Goal: Task Accomplishment & Management: Complete application form

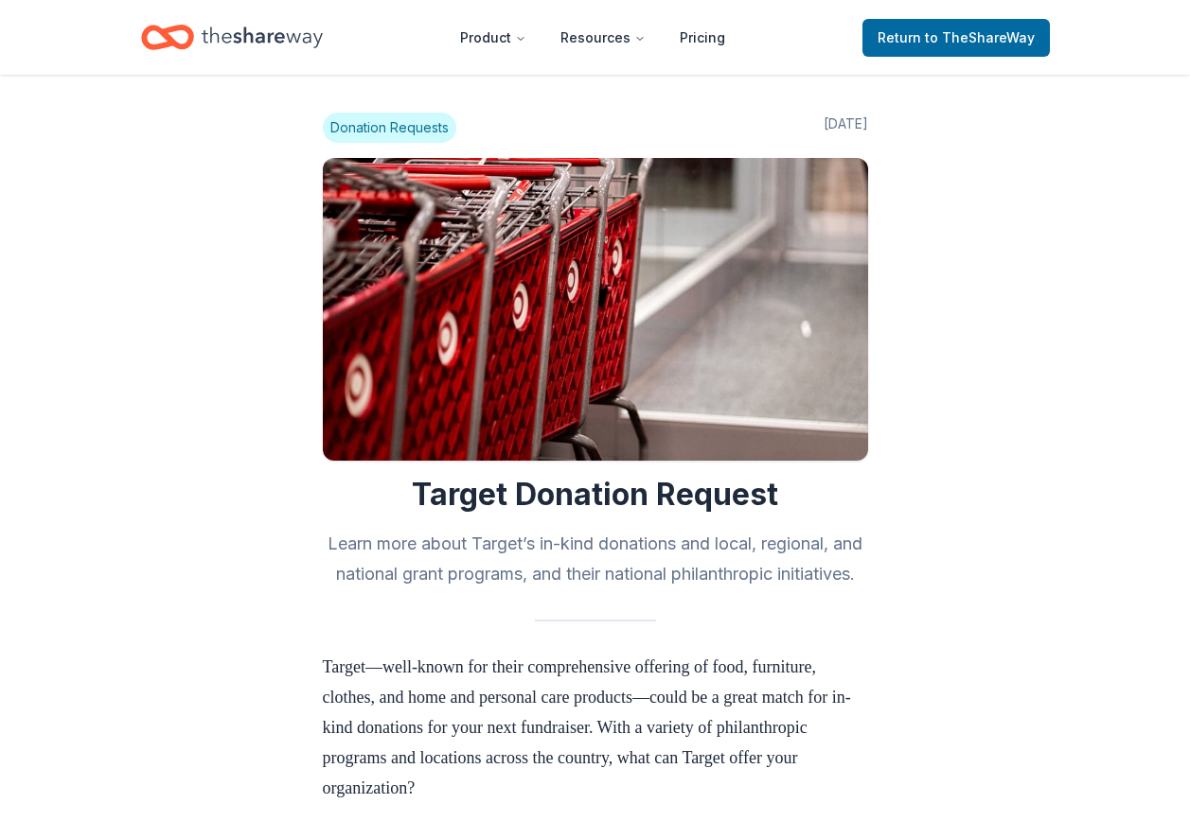
click at [248, 32] on icon "Home" at bounding box center [262, 37] width 121 height 39
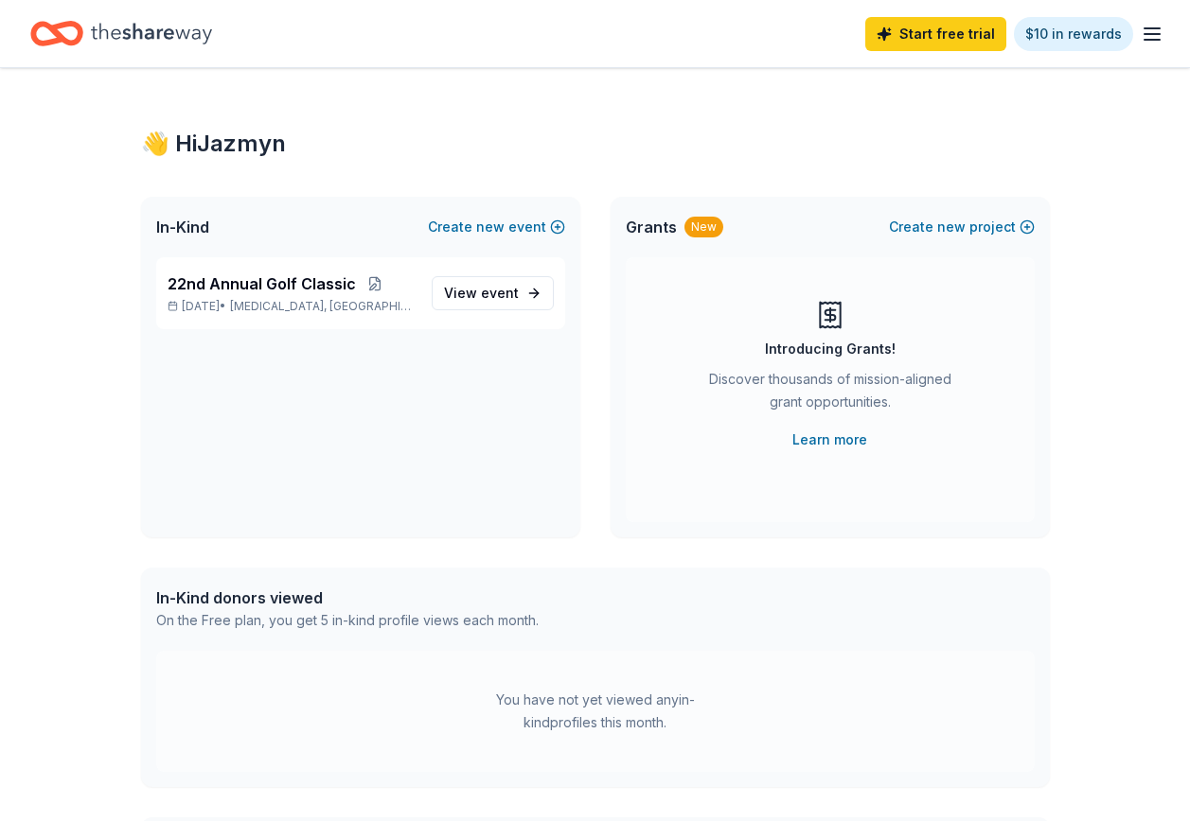
click at [1149, 32] on icon "button" at bounding box center [1151, 34] width 23 height 23
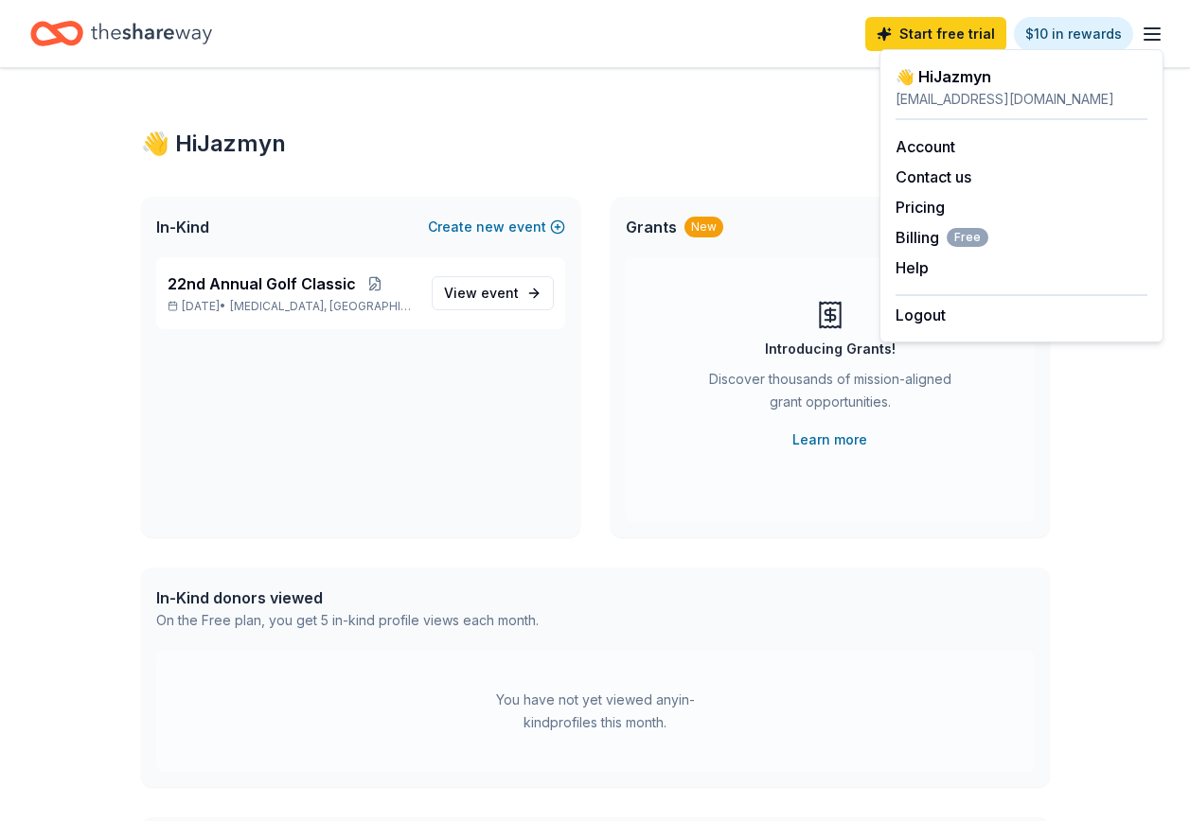
click at [98, 34] on icon "Home" at bounding box center [151, 33] width 121 height 39
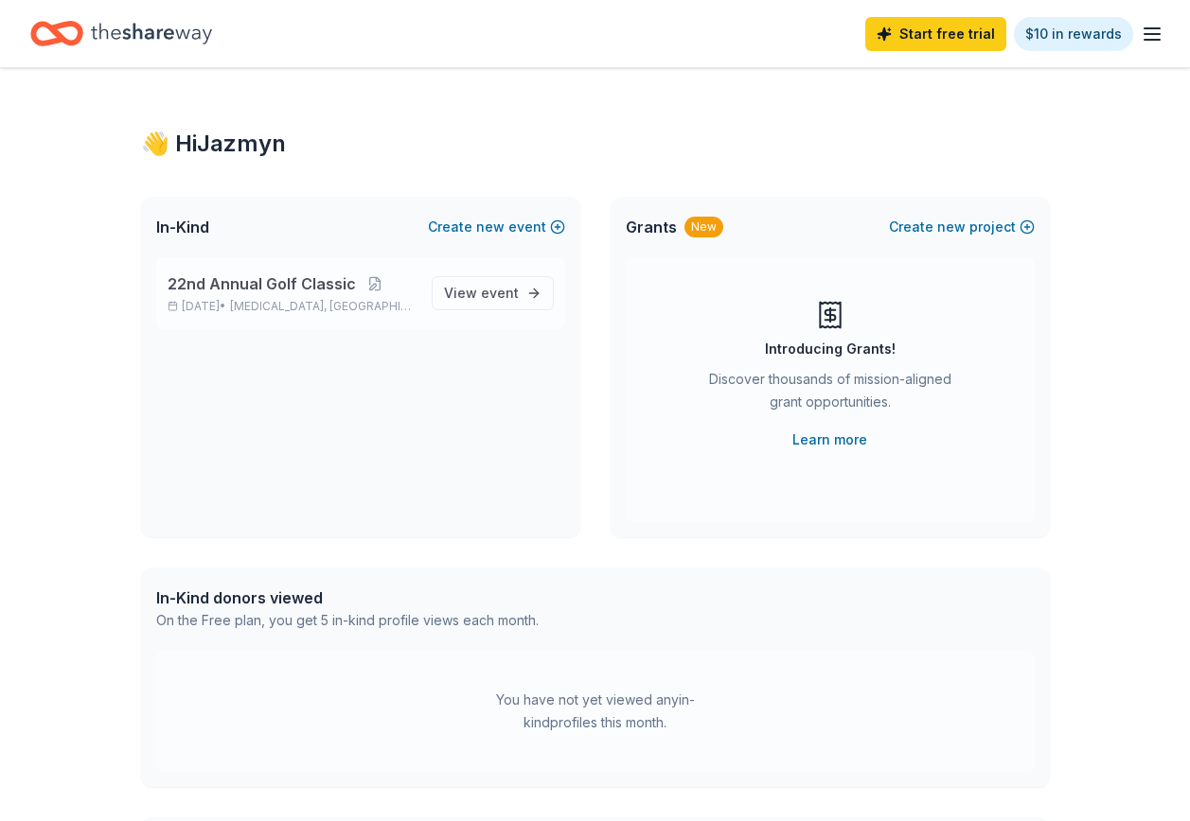
click at [324, 284] on span "22nd Annual Golf Classic" at bounding box center [262, 284] width 188 height 23
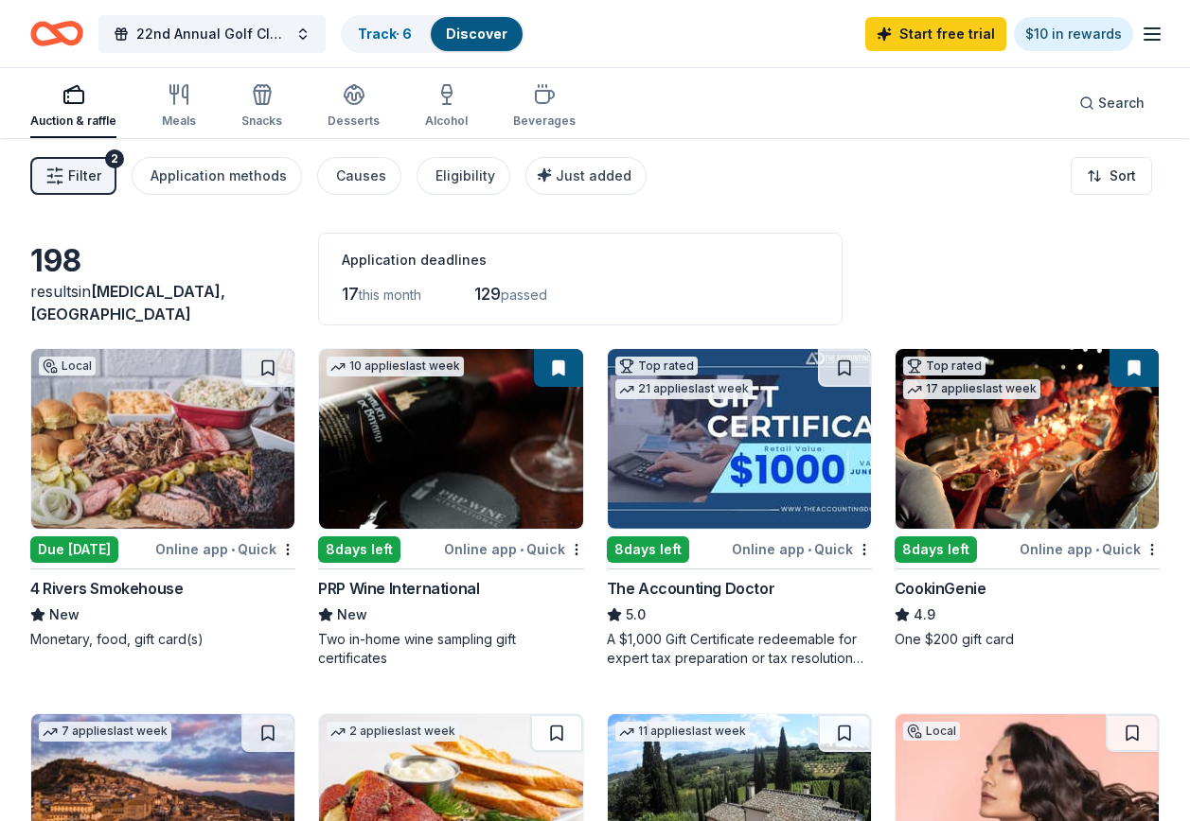
click at [97, 177] on span "Filter" at bounding box center [84, 176] width 33 height 23
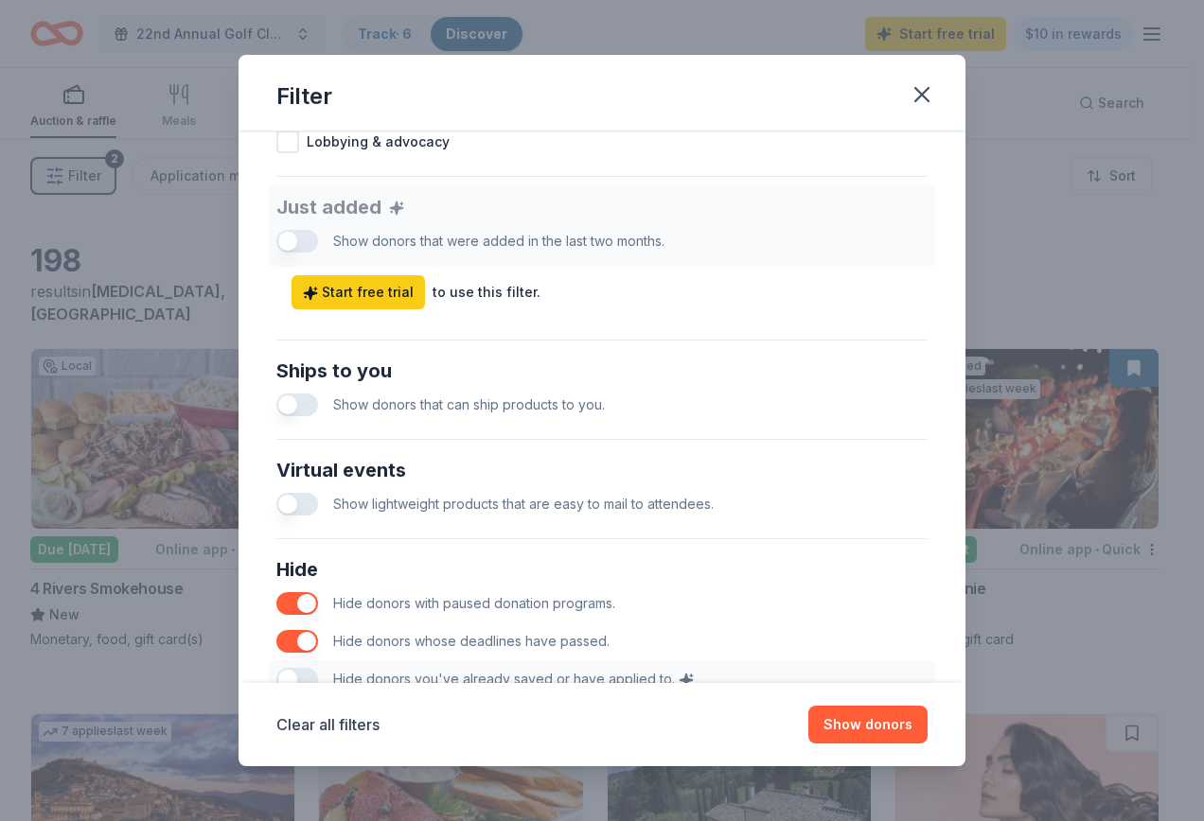
scroll to position [824, 0]
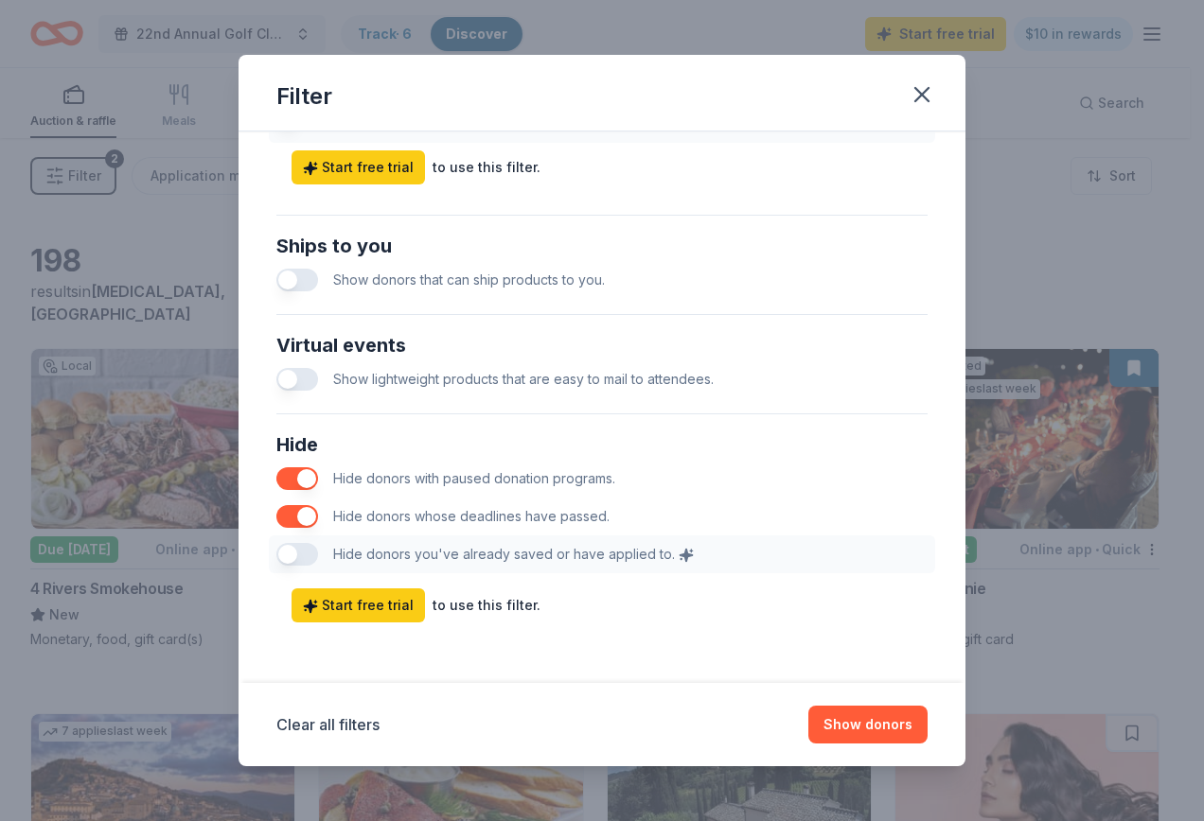
click at [278, 559] on div "Hide Hide donors with paused donation programs. Hide donors whose deadlines hav…" at bounding box center [602, 501] width 666 height 159
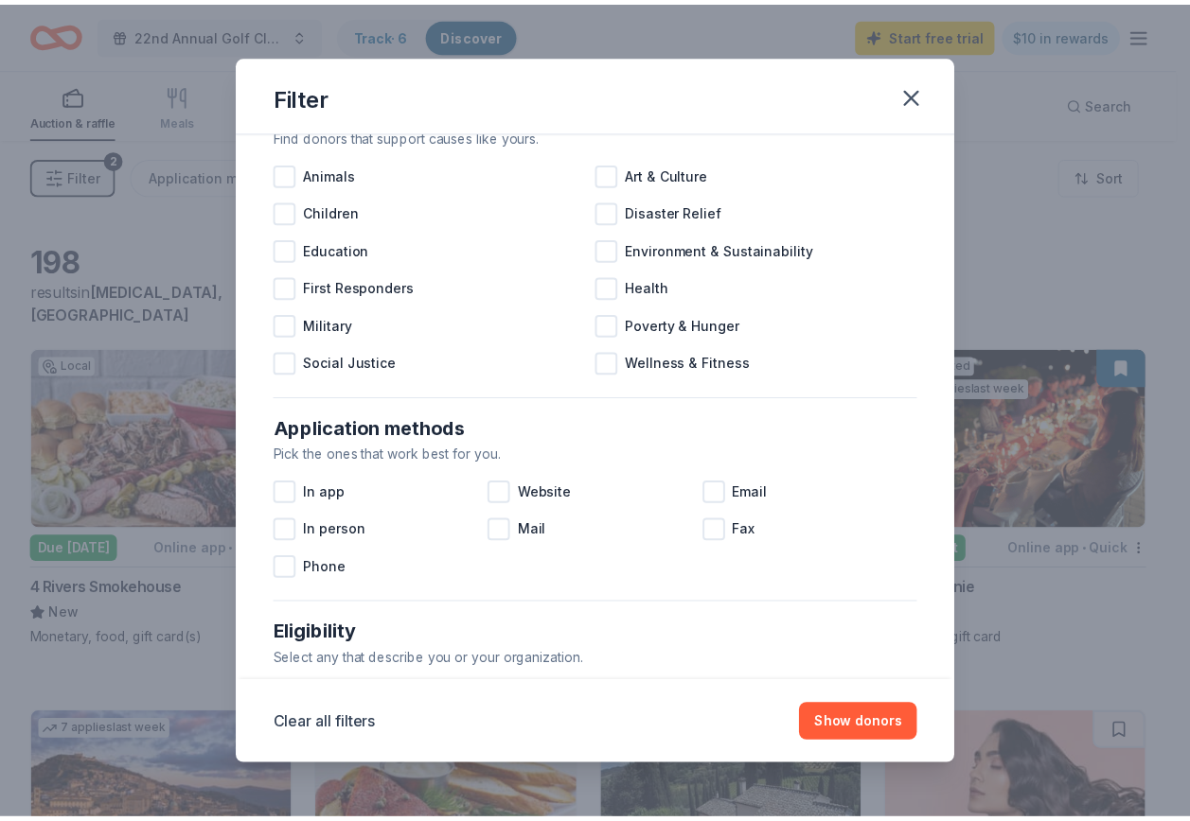
scroll to position [0, 0]
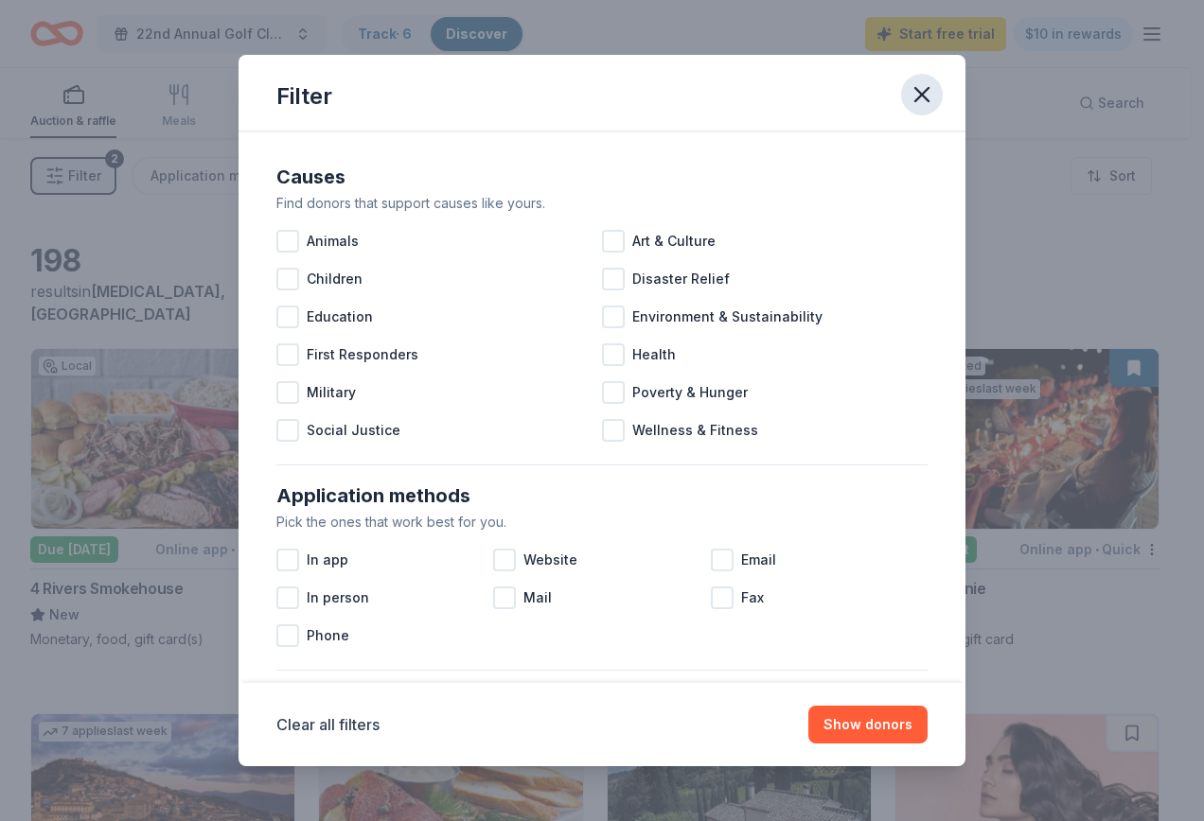
click at [926, 87] on icon "button" at bounding box center [922, 94] width 26 height 26
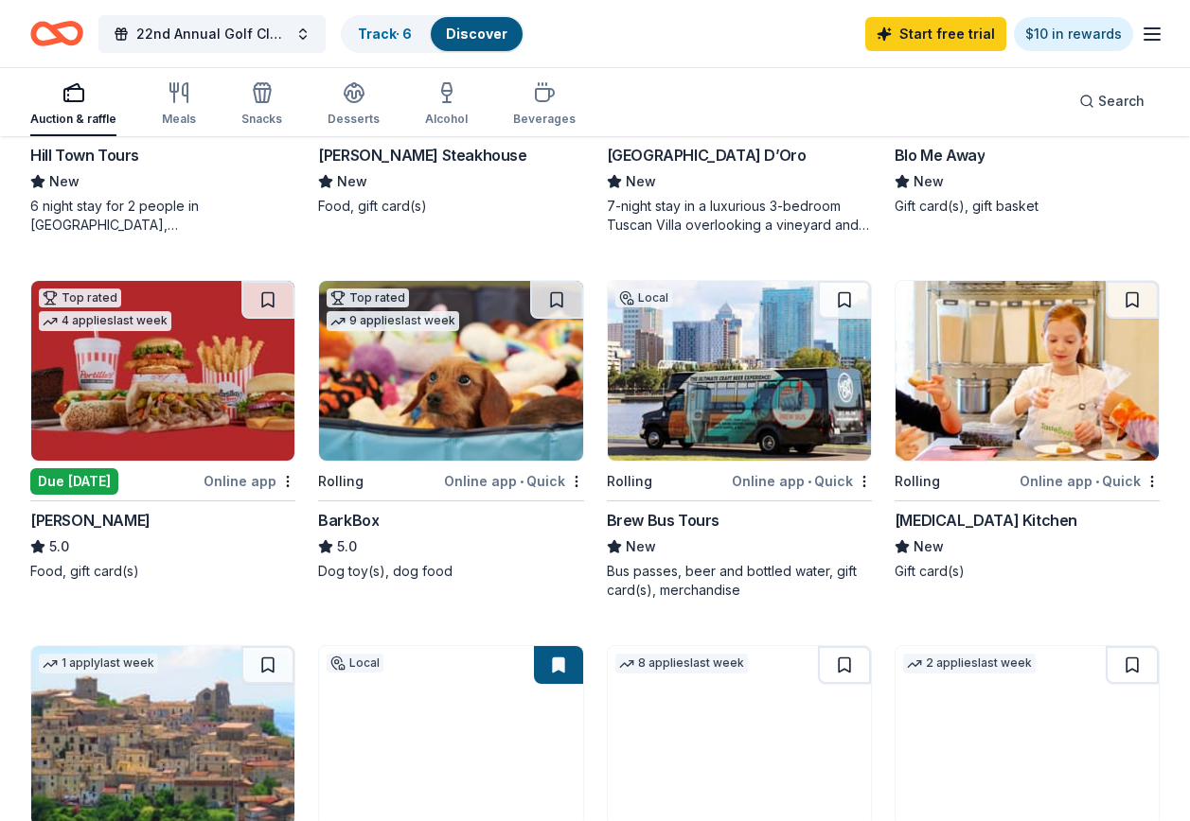
scroll to position [674, 0]
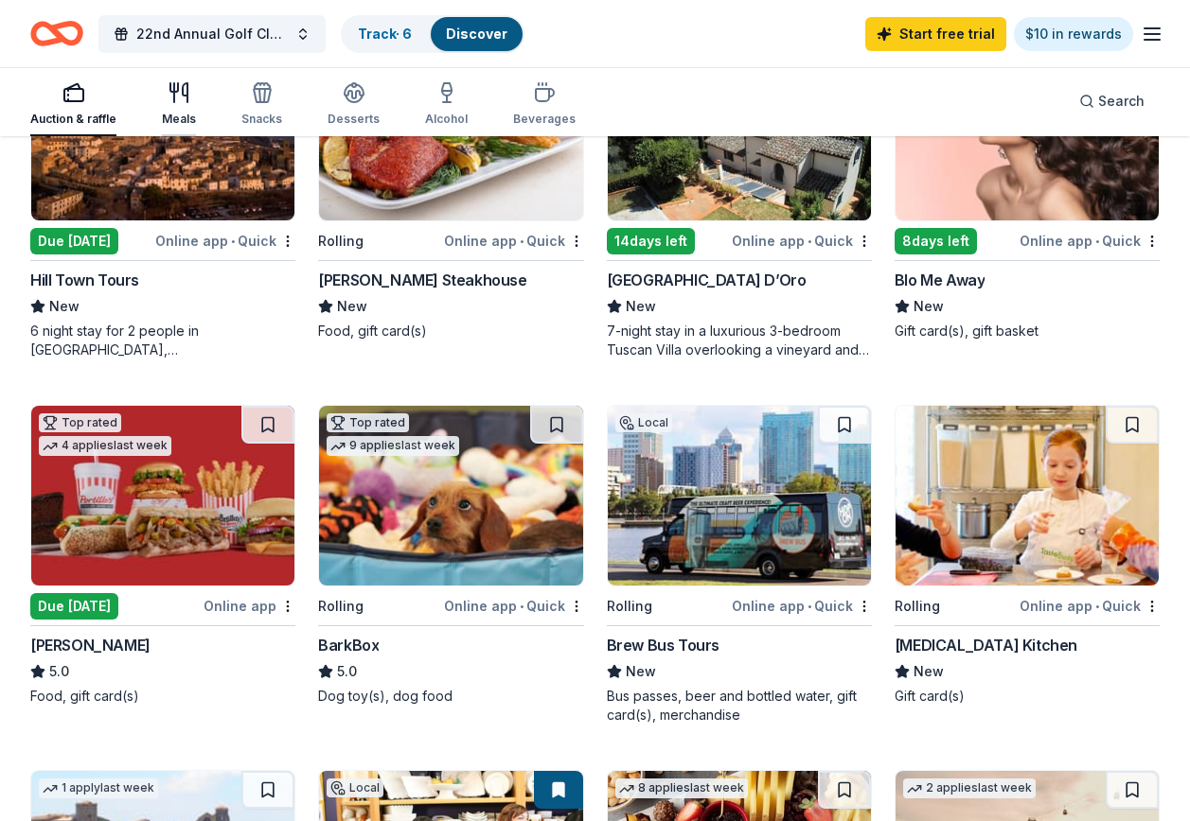
click at [172, 92] on icon "button" at bounding box center [179, 92] width 23 height 23
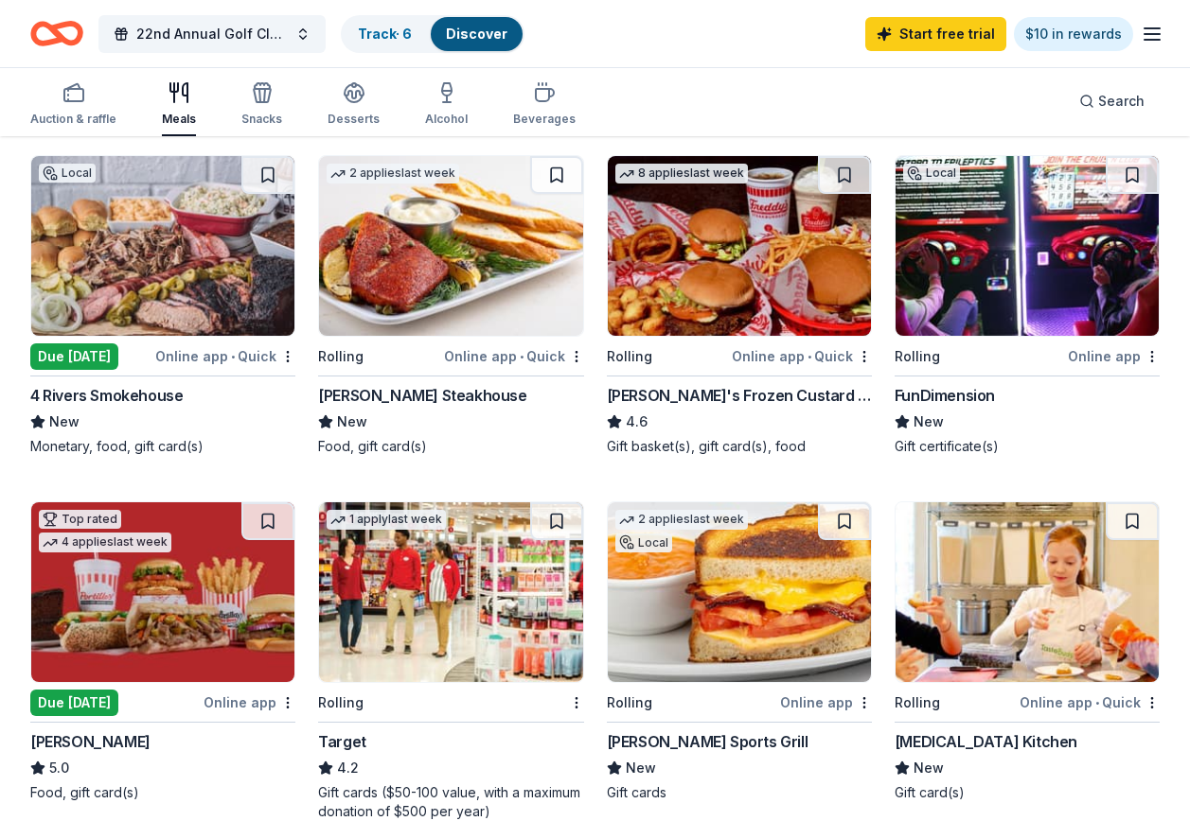
scroll to position [189, 0]
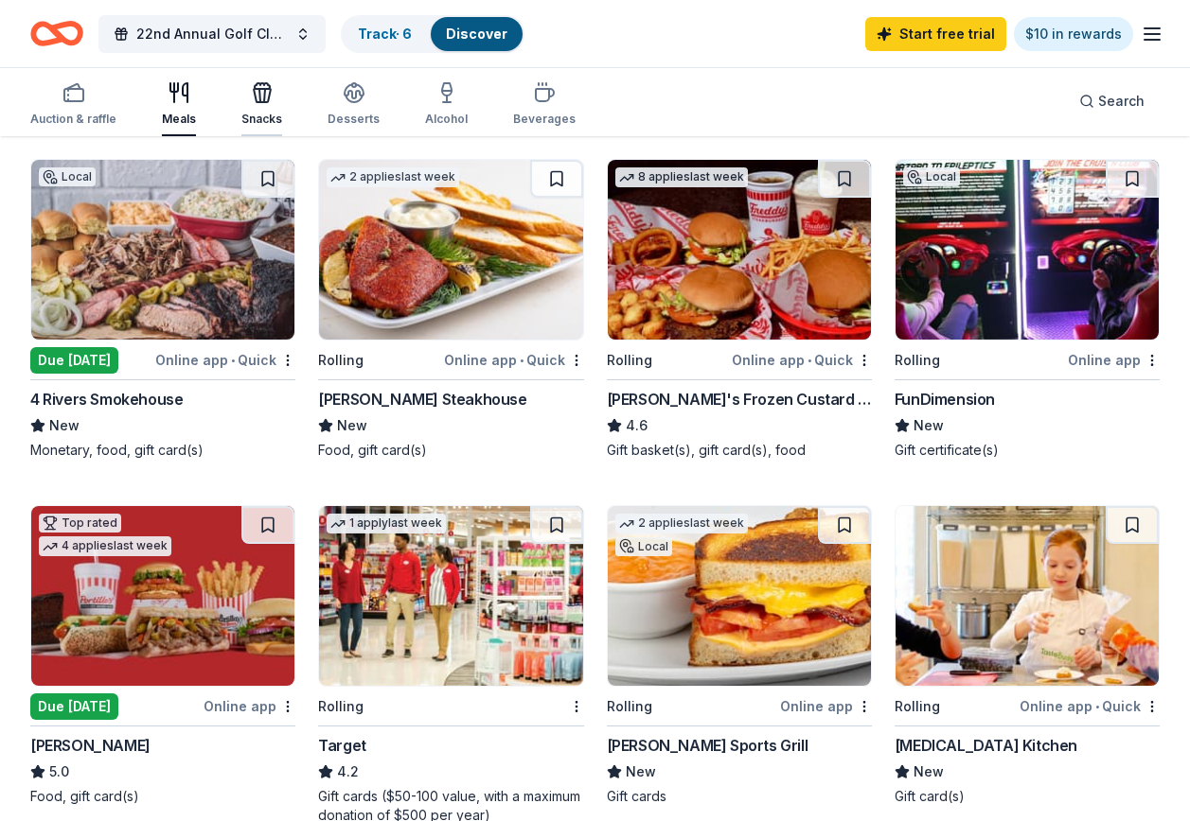
click at [257, 115] on div "Snacks" at bounding box center [261, 119] width 41 height 15
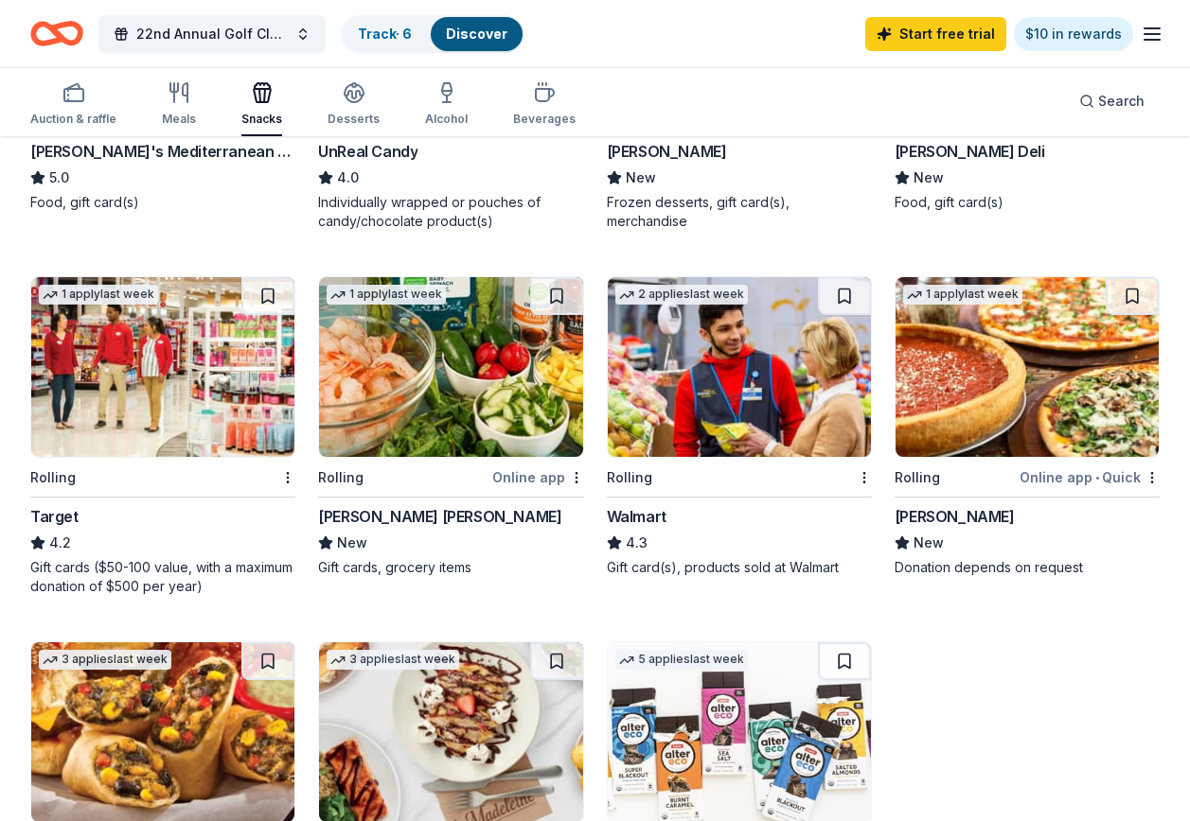
scroll to position [1136, 0]
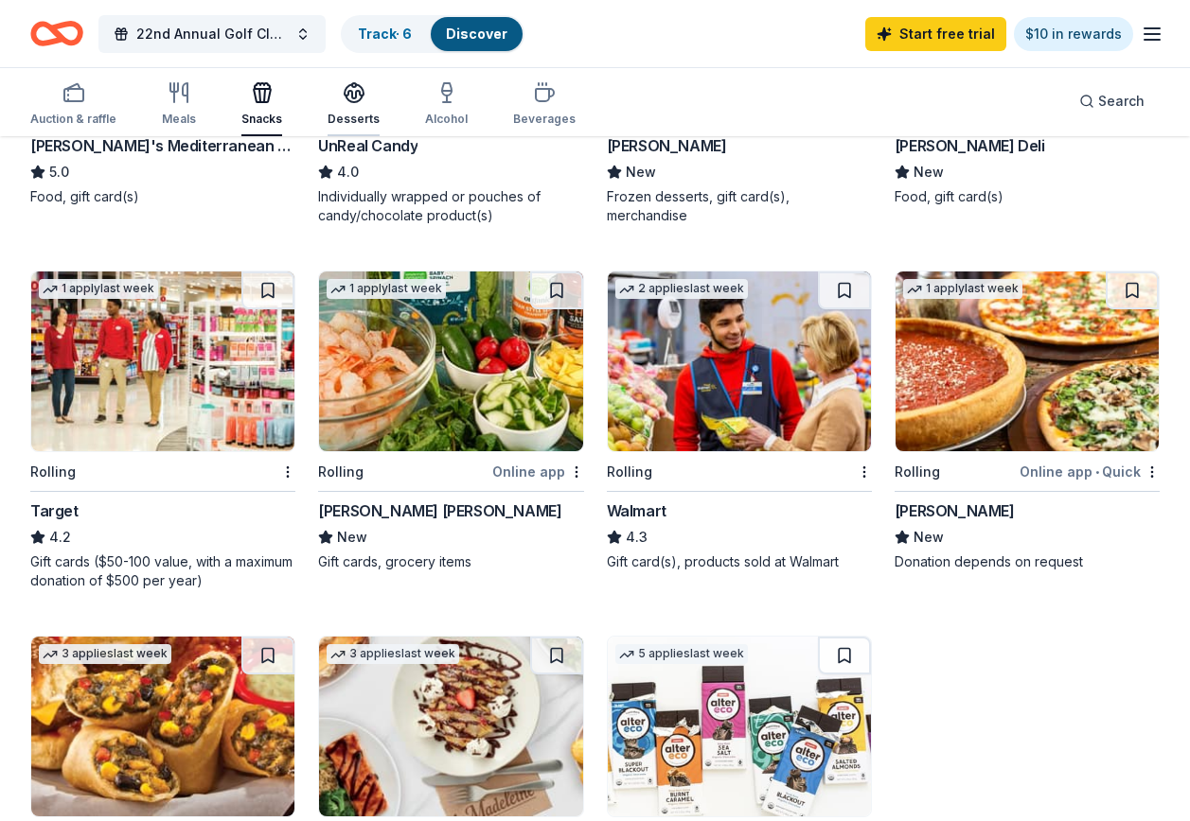
click at [353, 113] on div "Desserts" at bounding box center [353, 119] width 52 height 15
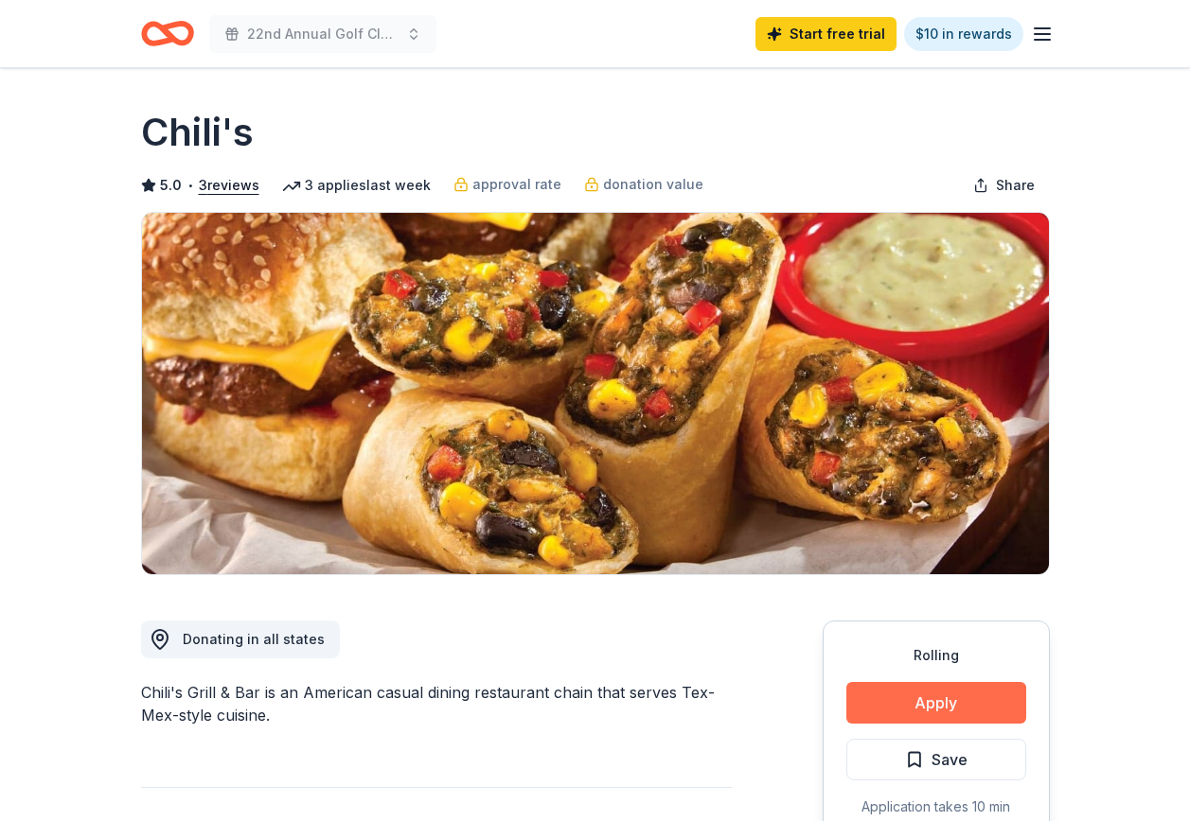
click at [917, 697] on button "Apply" at bounding box center [936, 703] width 180 height 42
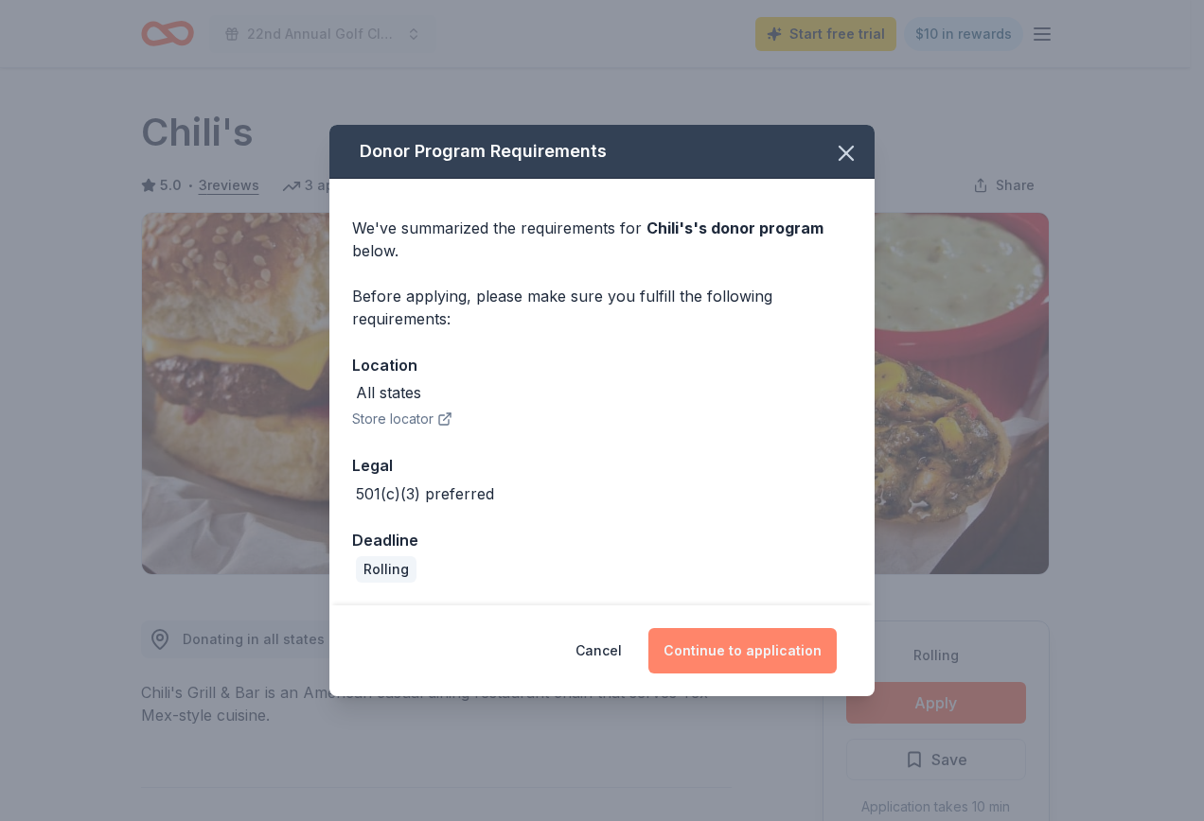
click at [726, 646] on button "Continue to application" at bounding box center [742, 650] width 188 height 45
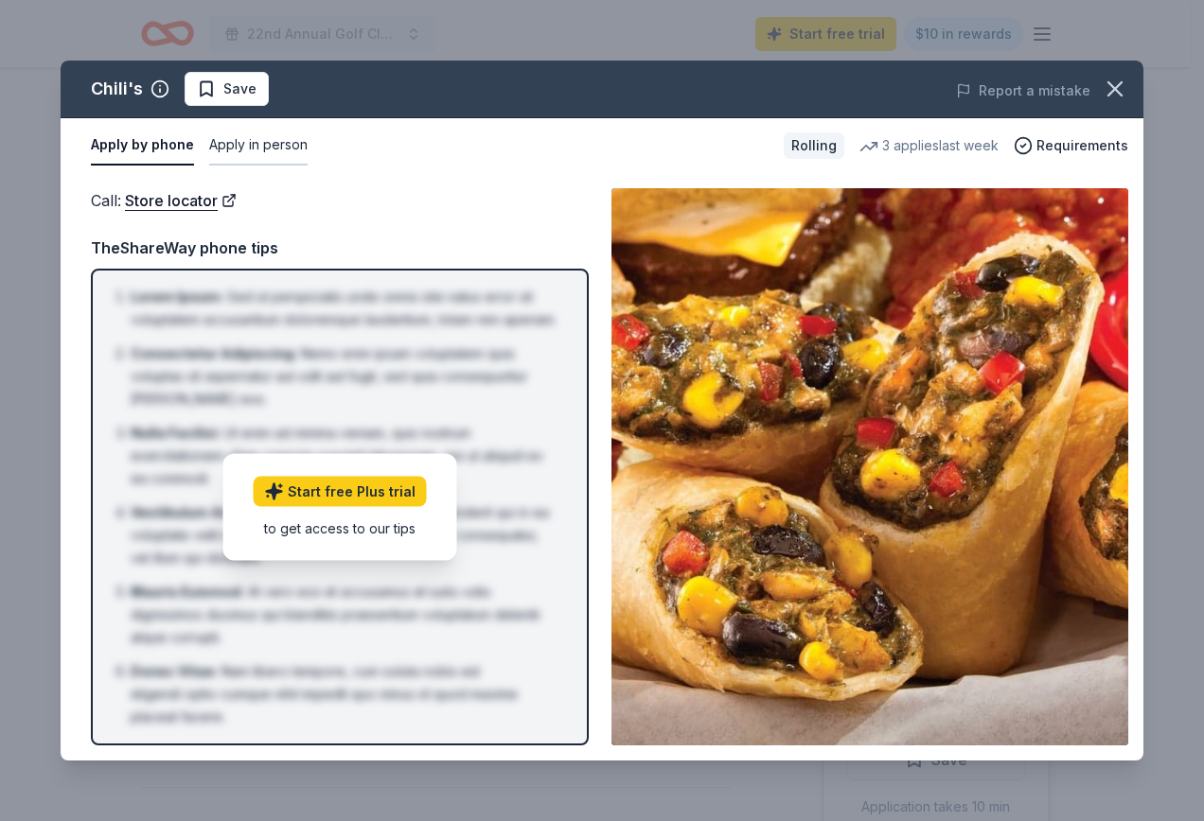
click at [259, 147] on button "Apply in person" at bounding box center [258, 146] width 98 height 40
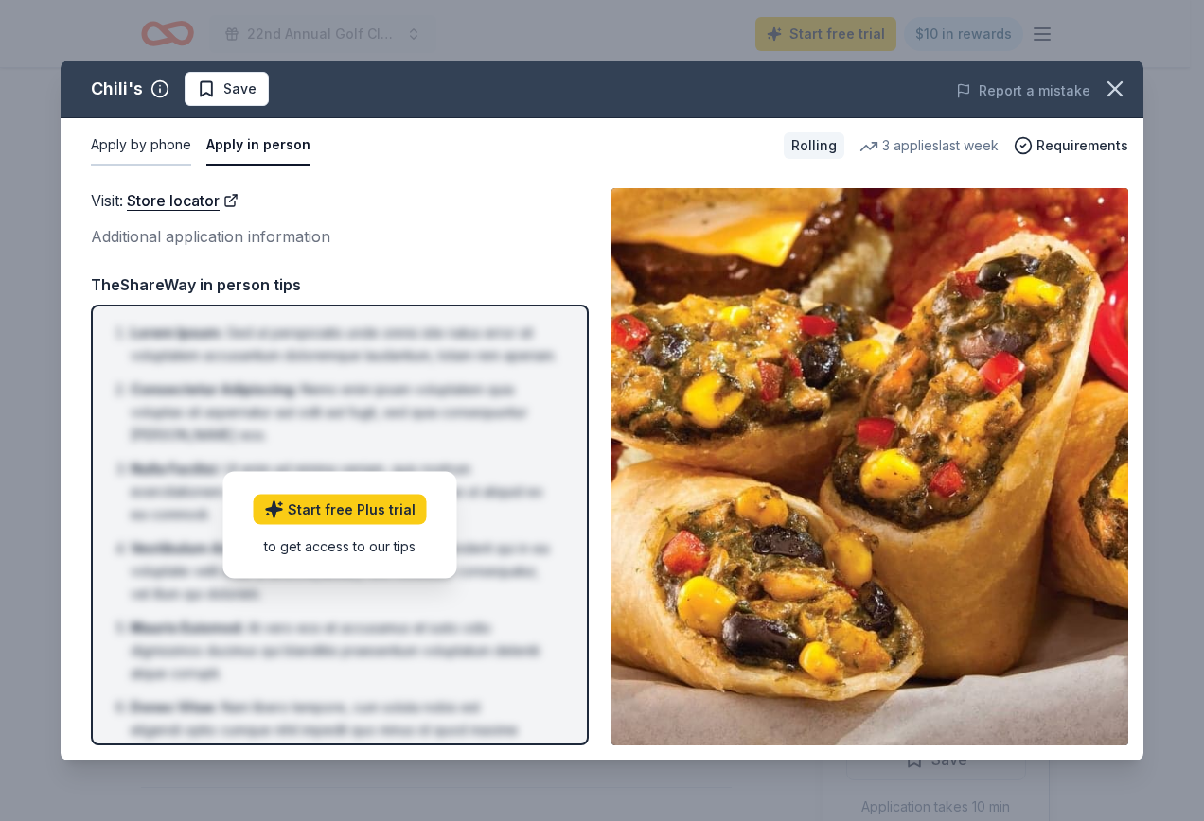
click at [134, 140] on button "Apply by phone" at bounding box center [141, 146] width 100 height 40
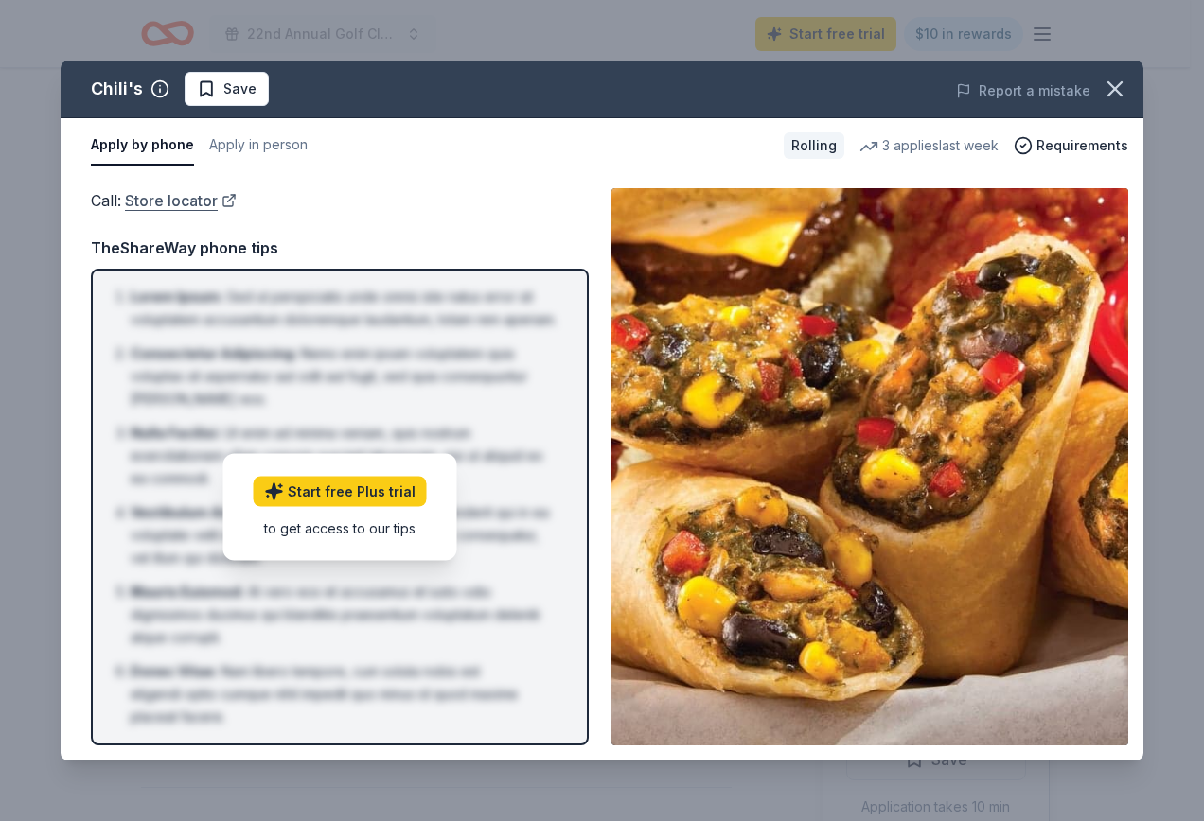
click at [163, 198] on link "Store locator" at bounding box center [181, 200] width 112 height 25
click at [962, 140] on div "3 applies last week" at bounding box center [928, 145] width 139 height 23
click at [1087, 145] on span "Requirements" at bounding box center [1082, 145] width 92 height 23
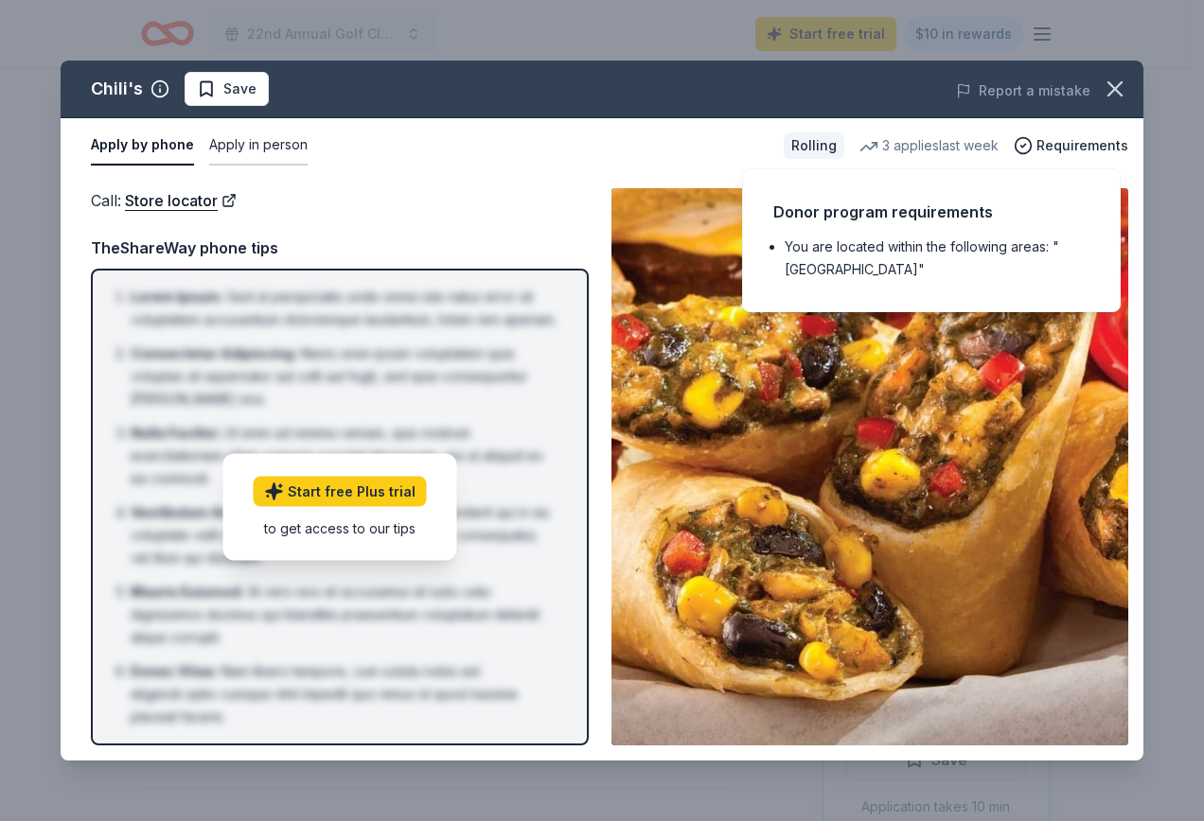
click at [253, 149] on button "Apply in person" at bounding box center [258, 146] width 98 height 40
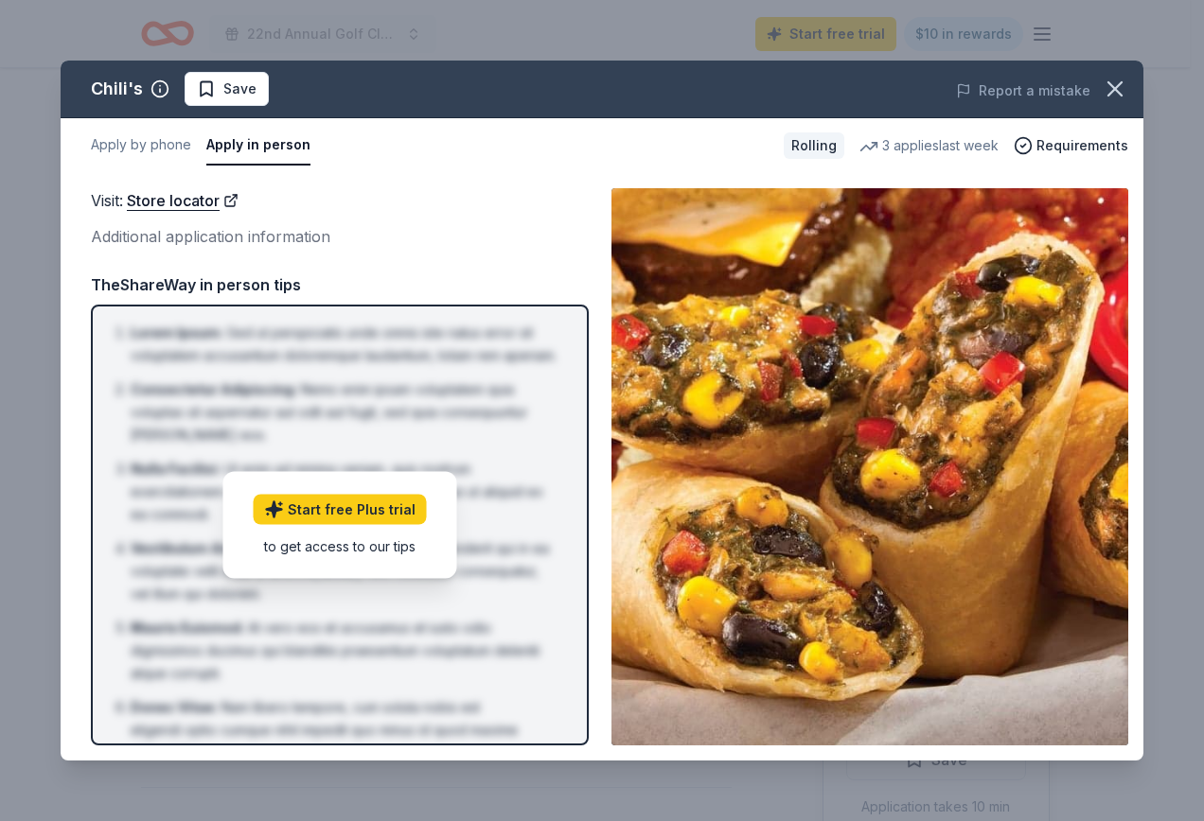
click at [245, 230] on div "Additional application information" at bounding box center [340, 236] width 498 height 25
click at [245, 234] on div "Additional application information" at bounding box center [340, 236] width 498 height 25
click at [226, 201] on link "Store locator" at bounding box center [183, 200] width 112 height 25
click at [845, 430] on img at bounding box center [869, 466] width 517 height 557
drag, startPoint x: 845, startPoint y: 430, endPoint x: 297, endPoint y: 382, distance: 550.0
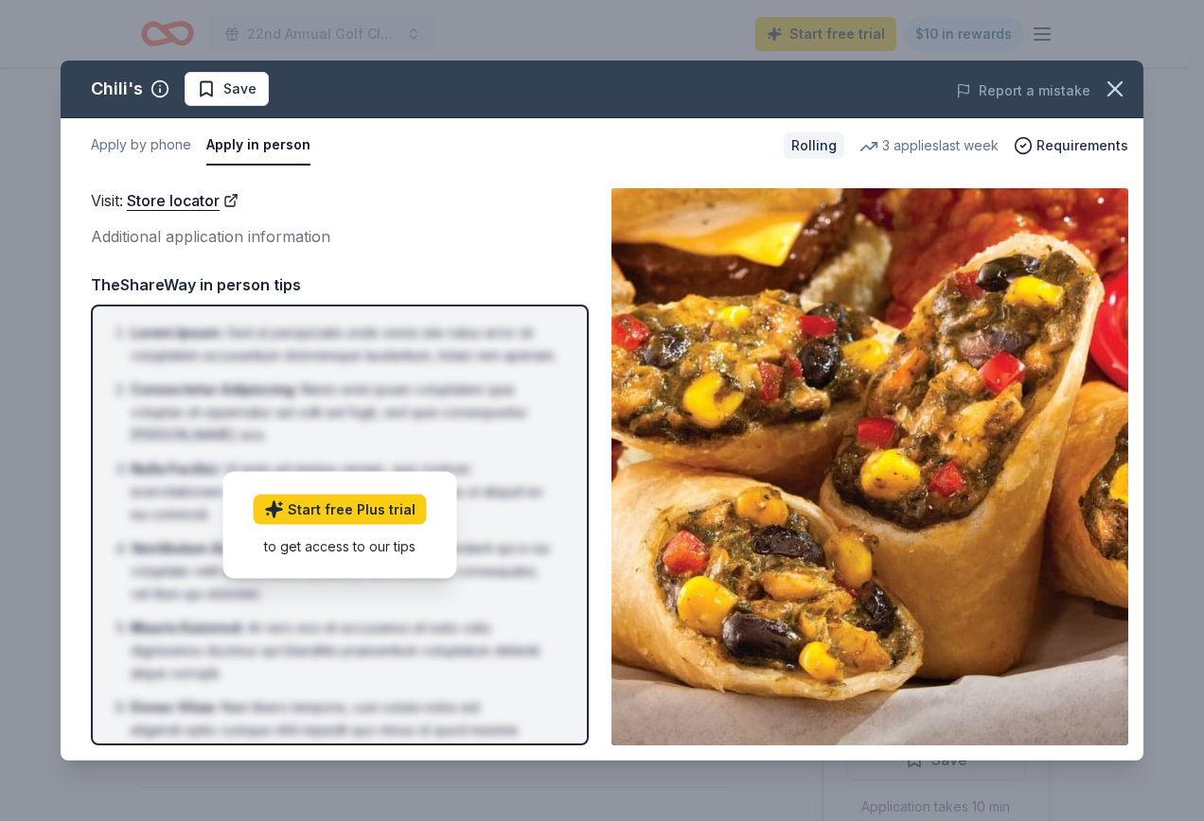
click at [297, 389] on div "Visit : Store locator Additional application information Visit : Store locator …" at bounding box center [602, 467] width 1083 height 588
click at [1114, 88] on icon "button" at bounding box center [1114, 88] width 13 height 13
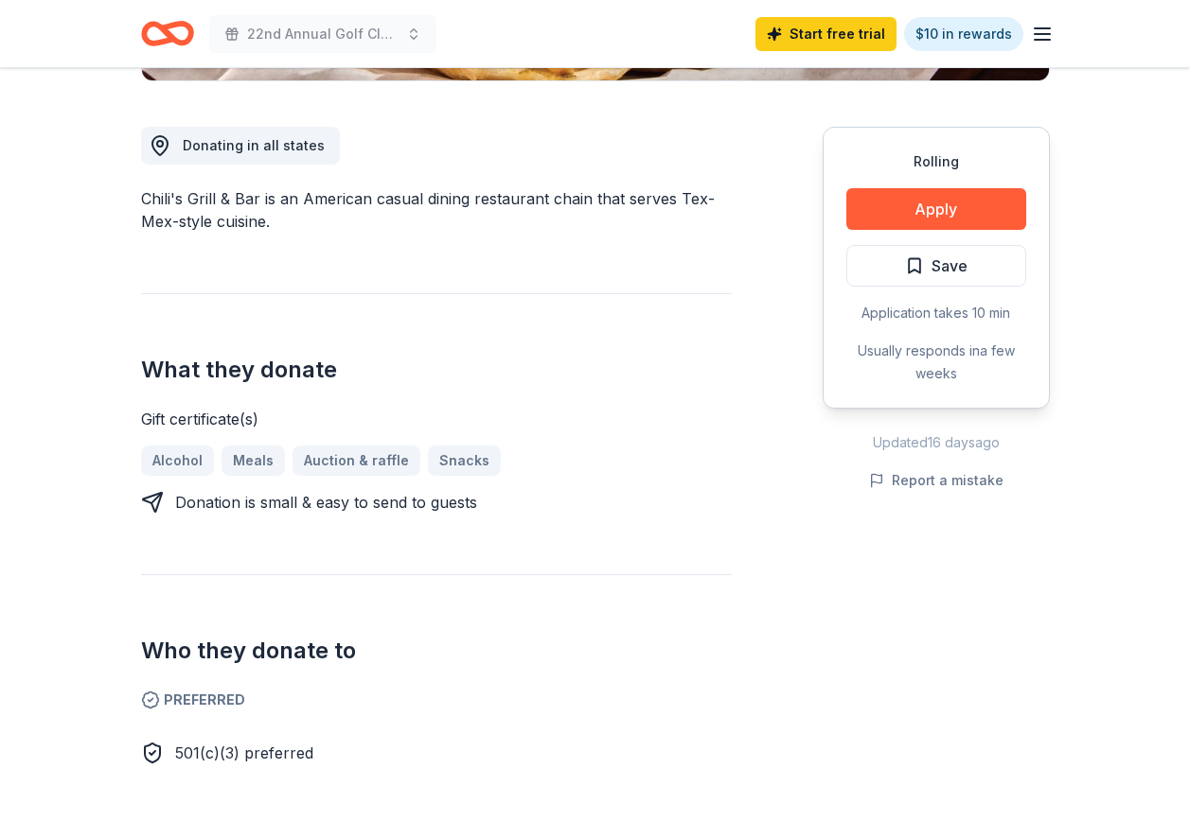
scroll to position [662, 0]
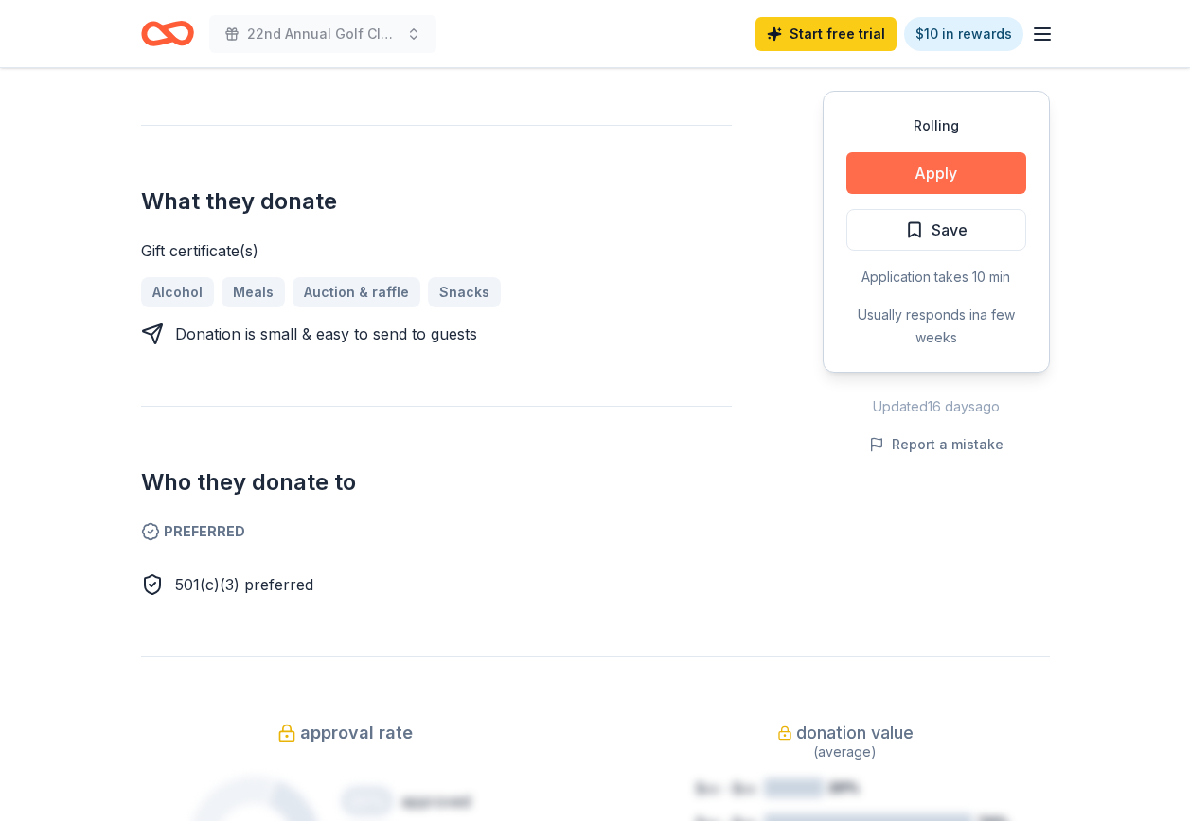
click at [939, 190] on button "Apply" at bounding box center [936, 173] width 180 height 42
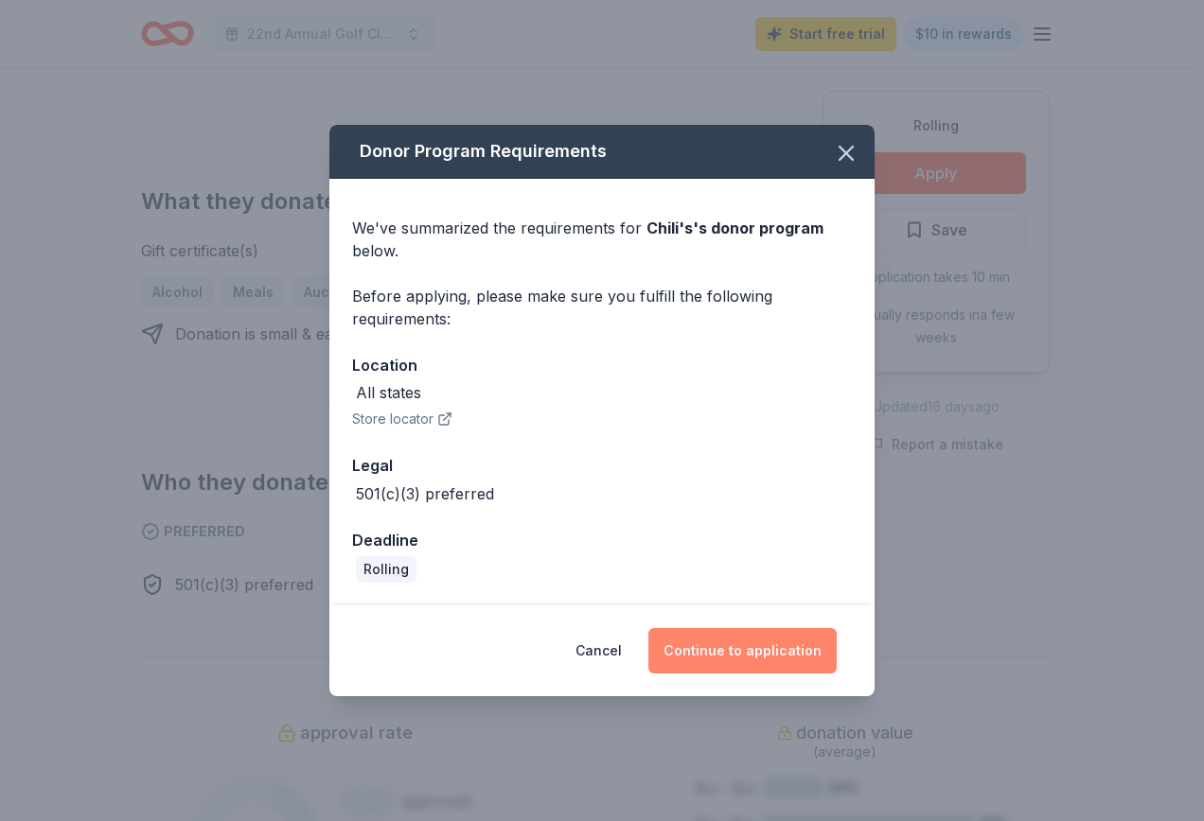
click at [761, 644] on button "Continue to application" at bounding box center [742, 650] width 188 height 45
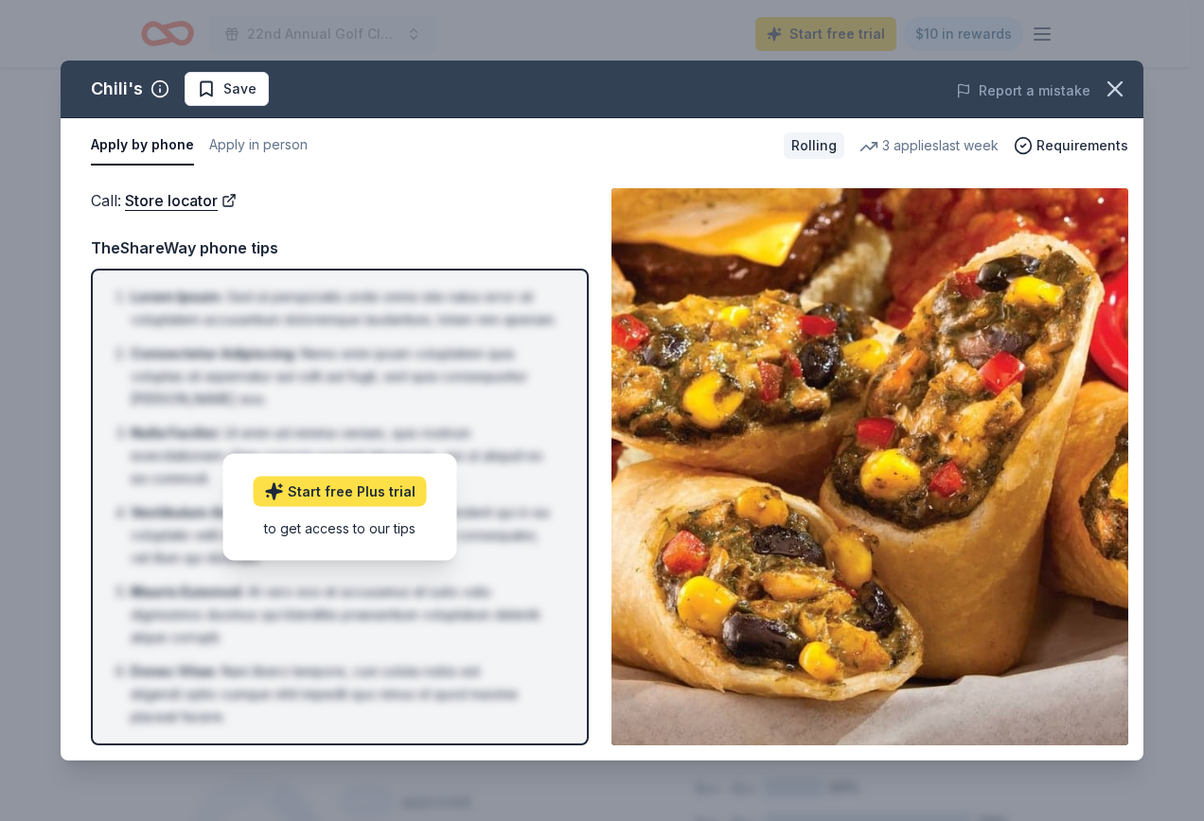
click at [362, 496] on link "Start free Plus trial" at bounding box center [340, 491] width 173 height 30
click at [1108, 82] on icon "button" at bounding box center [1114, 88] width 13 height 13
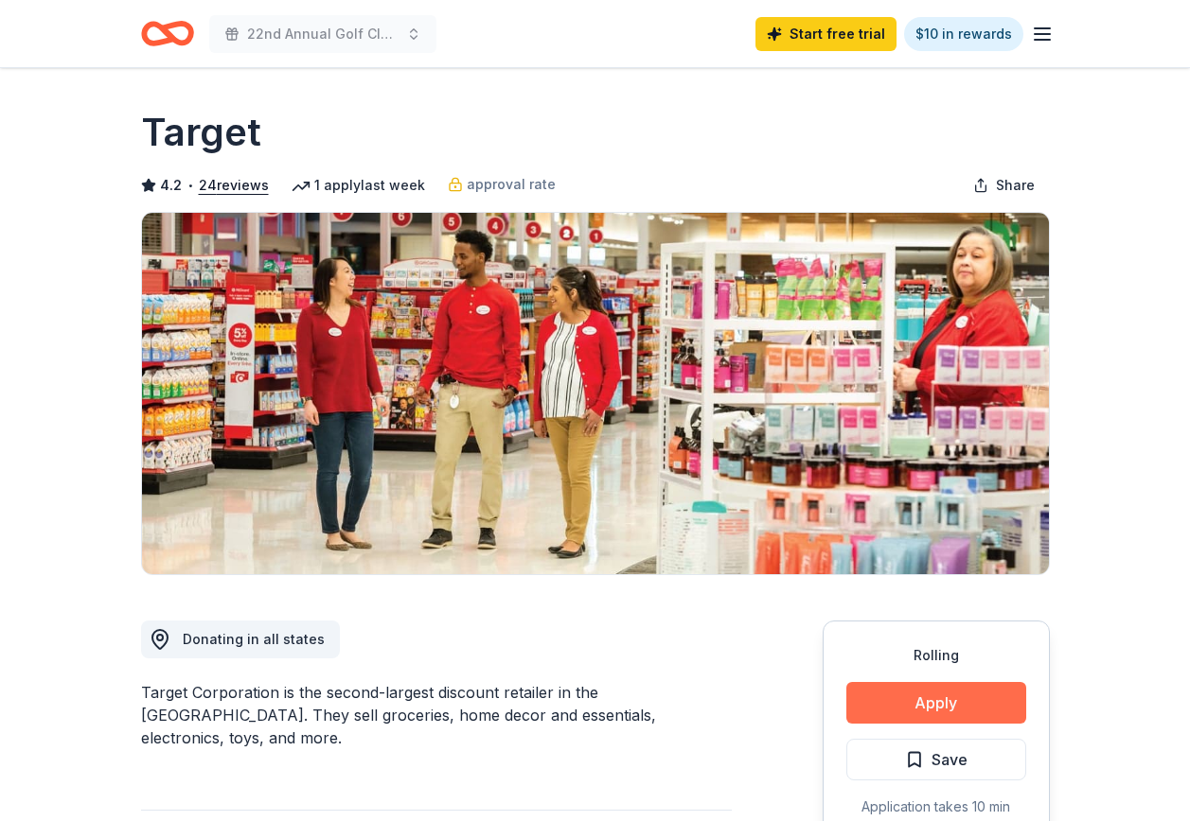
click at [923, 697] on button "Apply" at bounding box center [936, 703] width 180 height 42
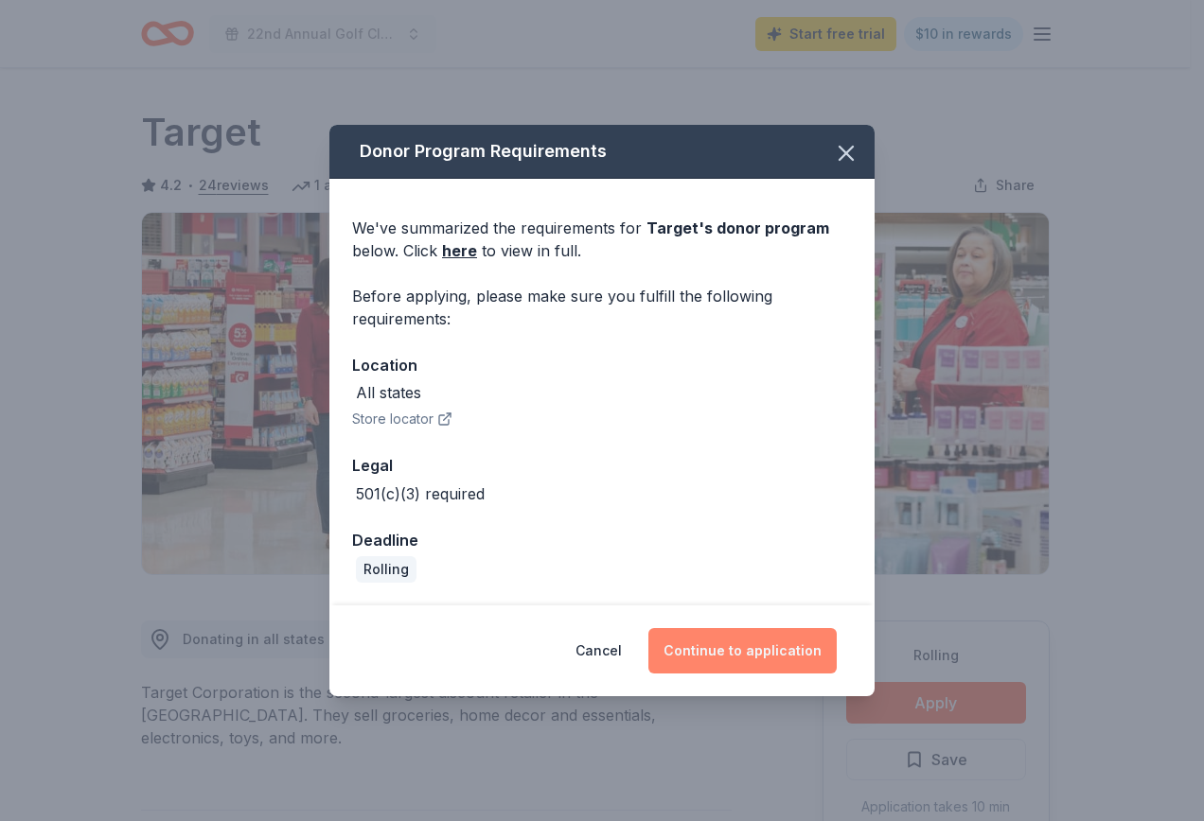
click at [699, 650] on button "Continue to application" at bounding box center [742, 650] width 188 height 45
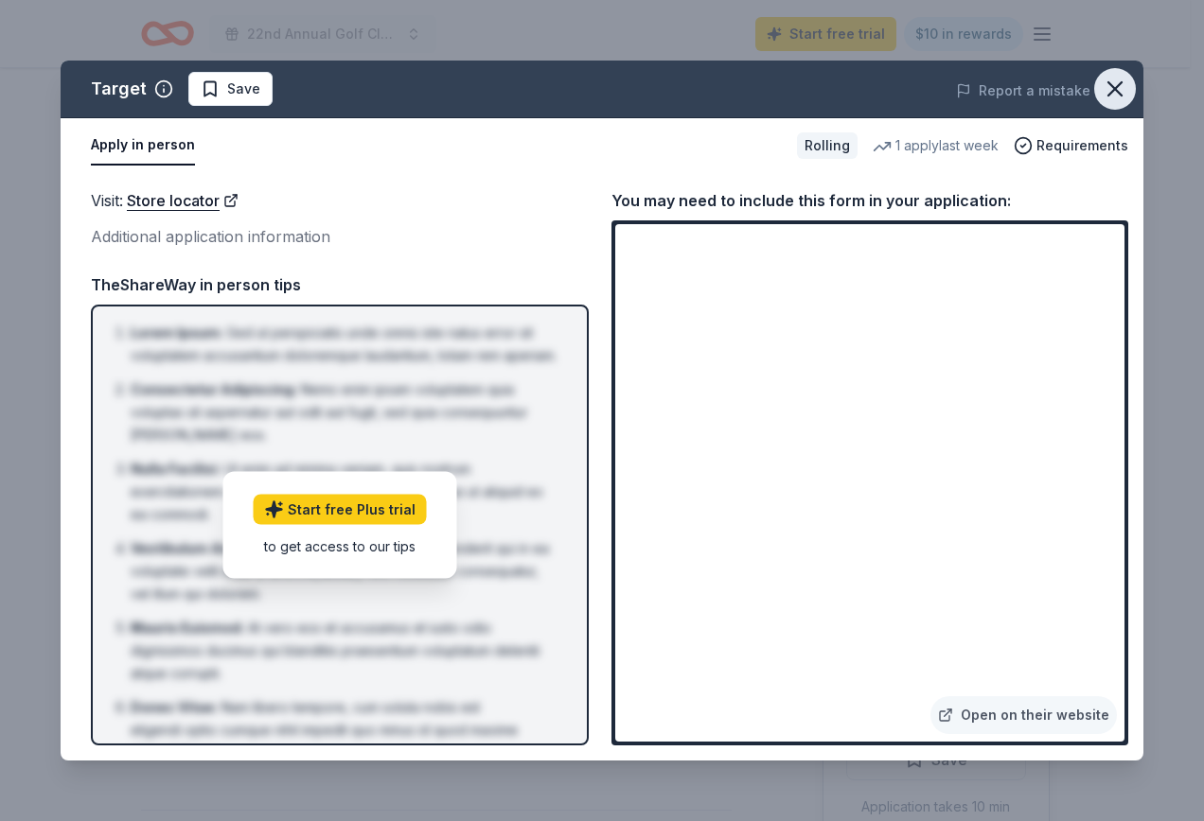
click at [1120, 93] on icon "button" at bounding box center [1114, 88] width 13 height 13
